Goal: Task Accomplishment & Management: Manage account settings

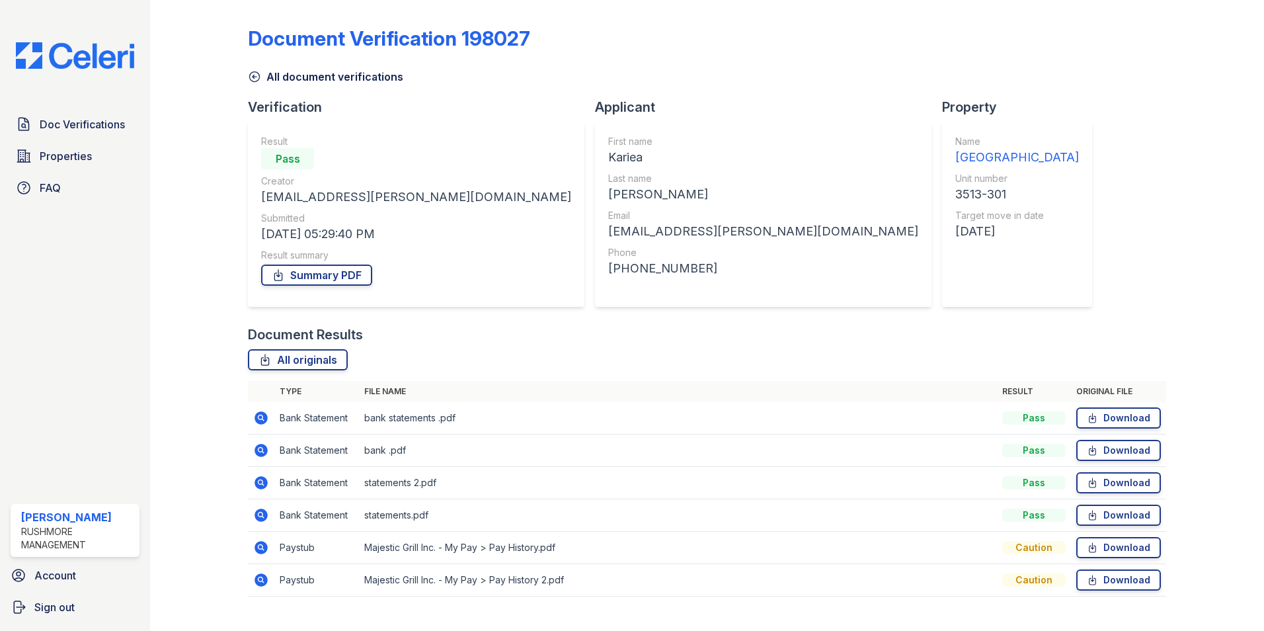
click at [252, 71] on icon at bounding box center [254, 76] width 13 height 13
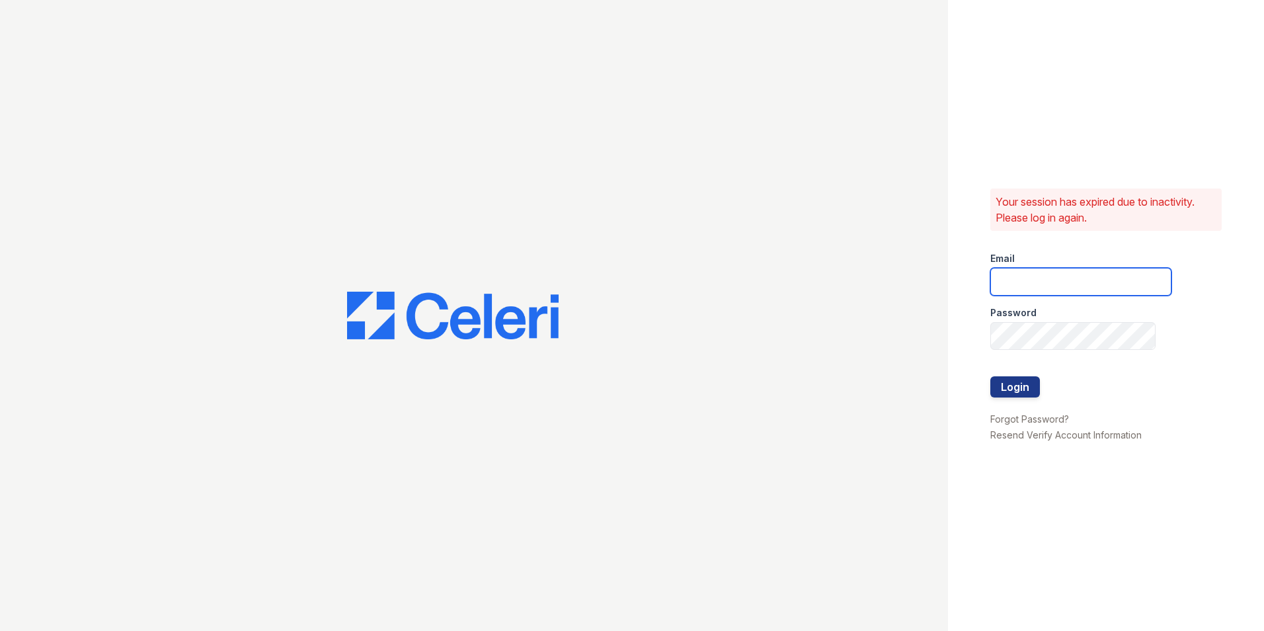
type input "[EMAIL_ADDRESS][DOMAIN_NAME]"
click at [1034, 387] on button "Login" at bounding box center [1015, 386] width 50 height 21
